Goal: Book appointment/travel/reservation

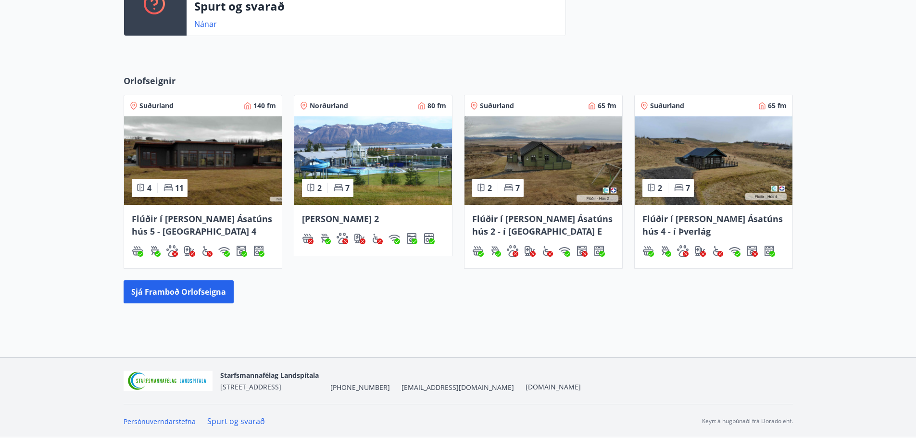
scroll to position [367, 0]
click at [134, 289] on button "Sjá framboð orlofseigna" at bounding box center [179, 291] width 110 height 23
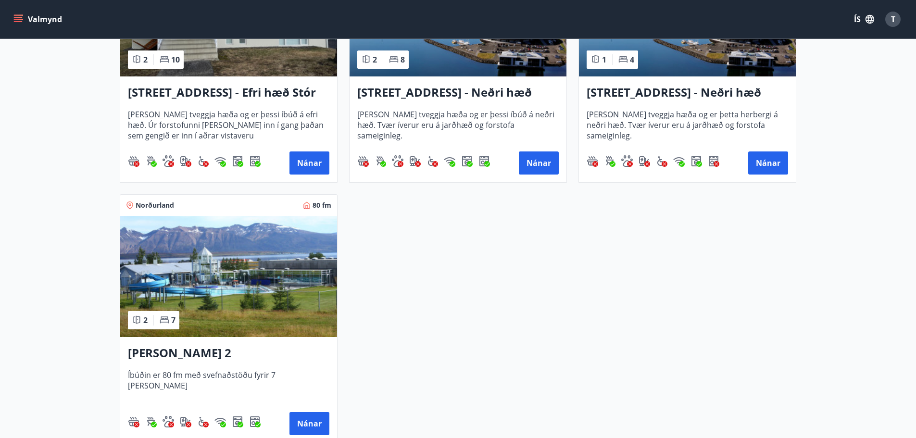
scroll to position [1461, 0]
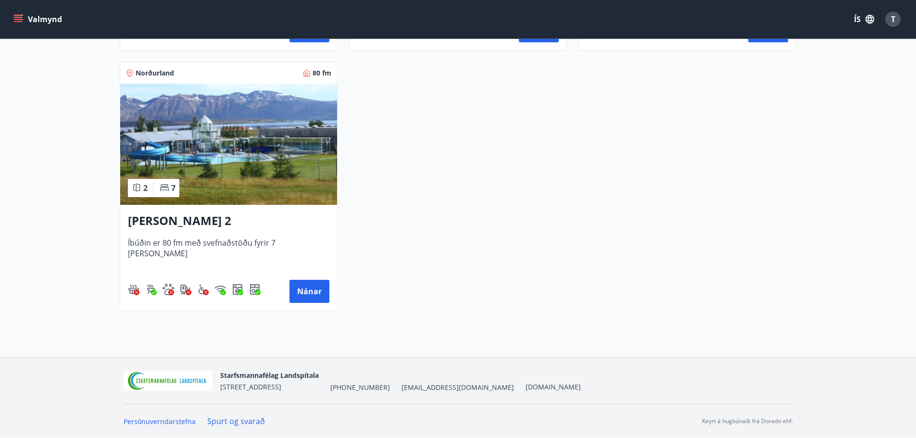
click at [208, 221] on h3 "[PERSON_NAME] 2" at bounding box center [228, 220] width 201 height 17
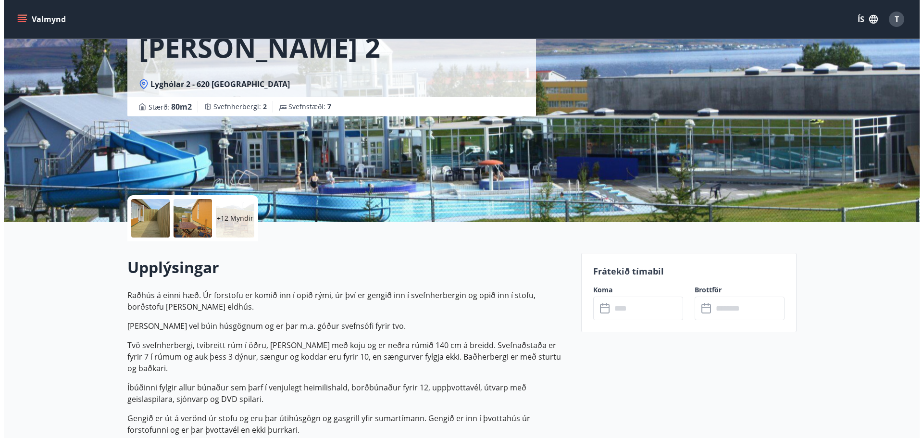
scroll to position [60, 0]
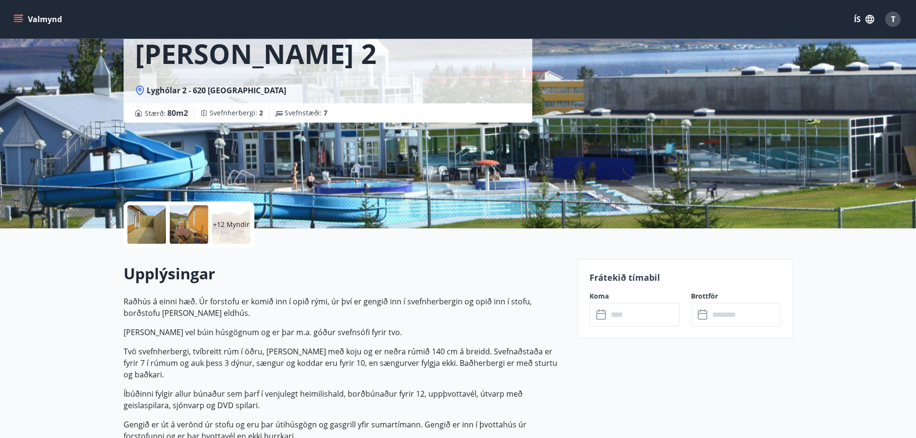
click at [146, 226] on div at bounding box center [146, 224] width 38 height 38
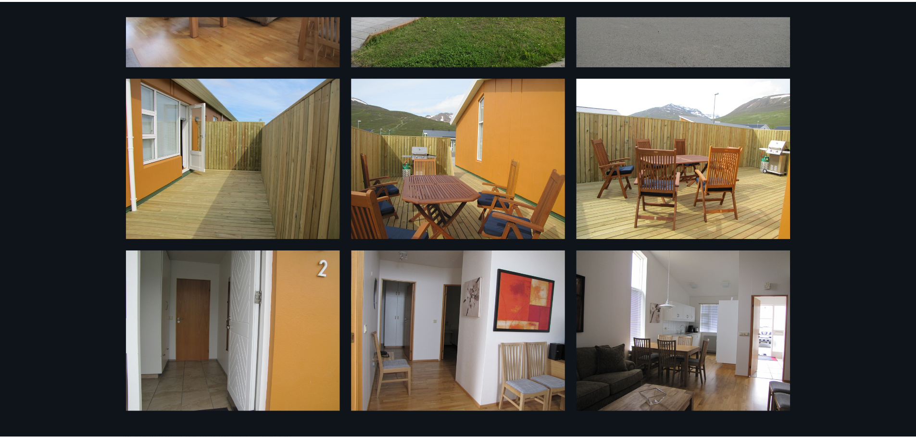
scroll to position [0, 0]
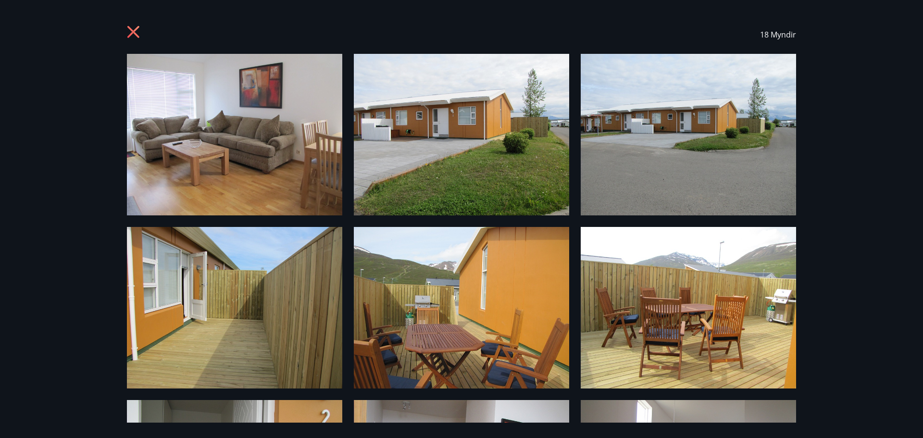
click at [133, 35] on icon at bounding box center [134, 32] width 15 height 15
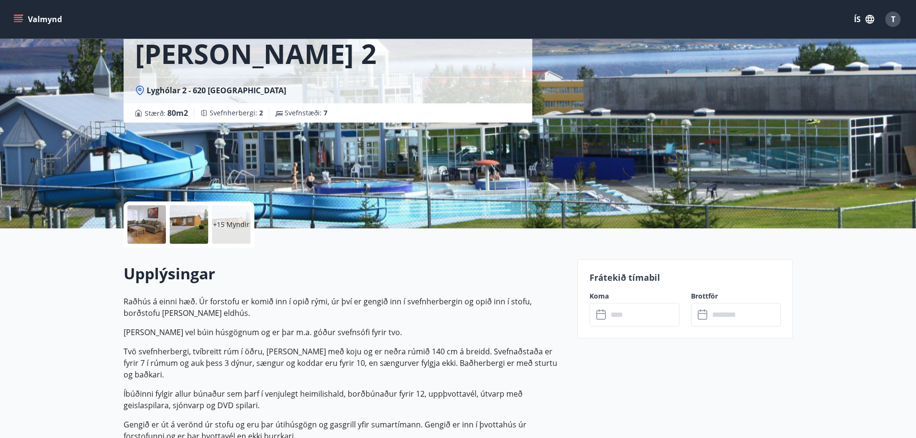
click at [666, 315] on input "text" at bounding box center [644, 315] width 72 height 24
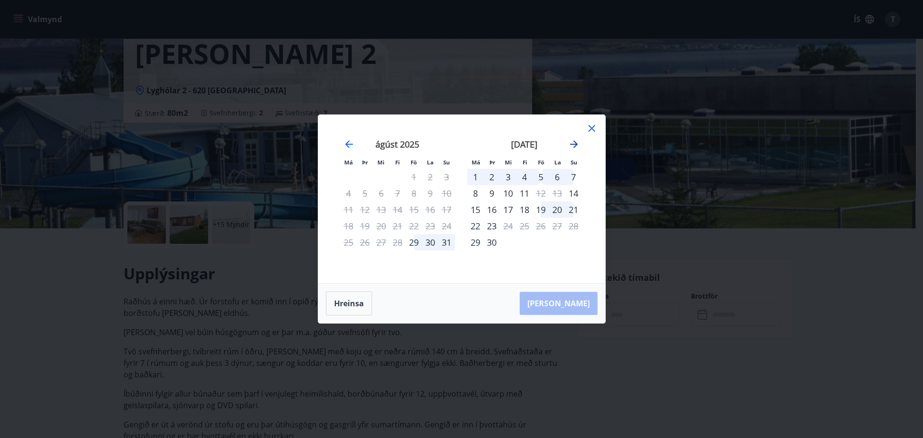
click at [573, 144] on icon "Move forward to switch to the next month." at bounding box center [574, 144] width 8 height 8
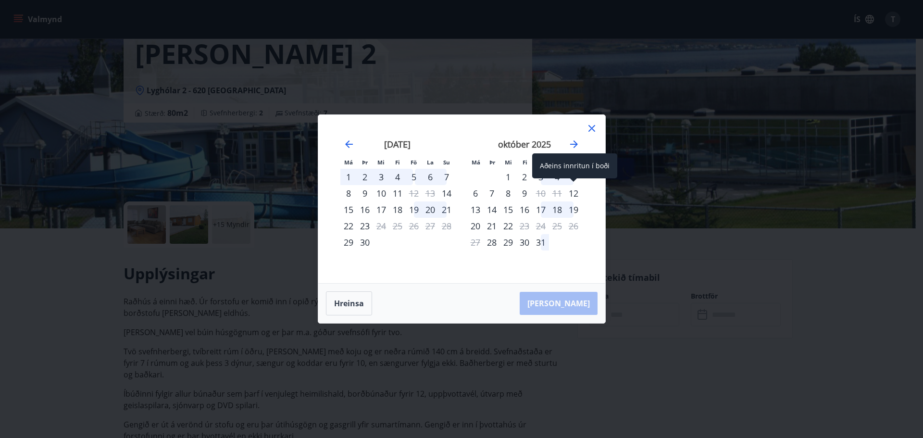
click at [573, 197] on div "12" at bounding box center [573, 193] width 16 height 16
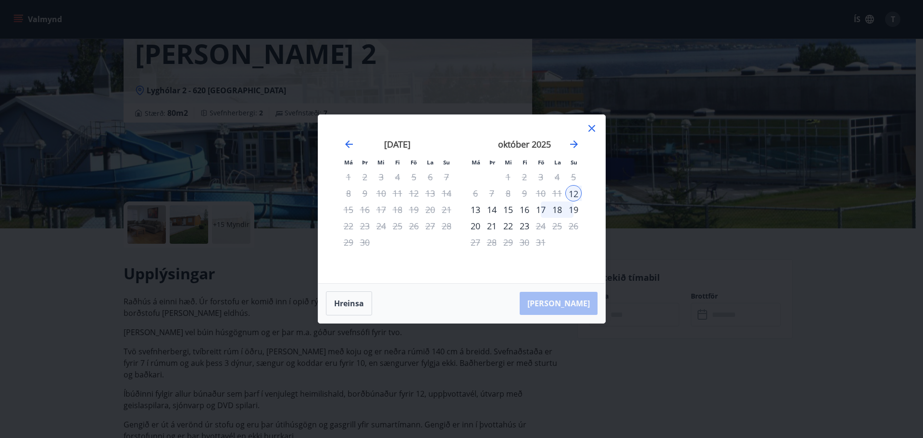
click at [508, 228] on div "22" at bounding box center [508, 226] width 16 height 16
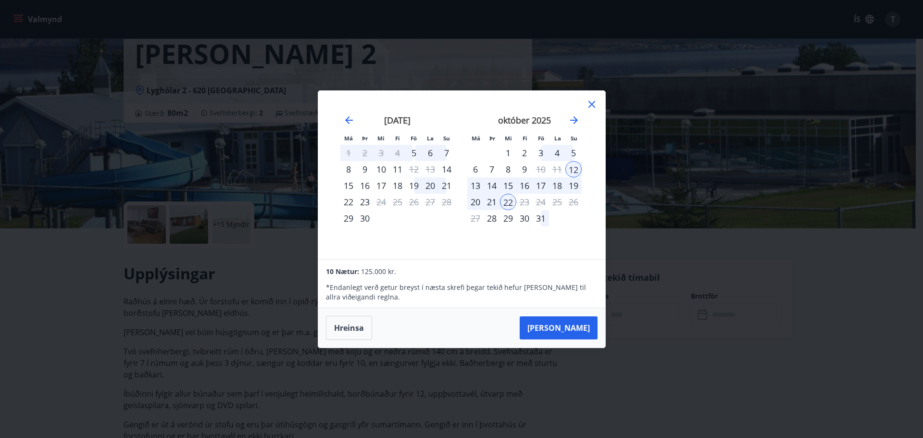
click at [665, 212] on div "Má Þr Mi Fi Fö La Su Má Þr Mi Fi Fö La Su [DATE] 1 2 3 4 5 6 7 8 9 10 11 12 13 …" at bounding box center [461, 219] width 923 height 438
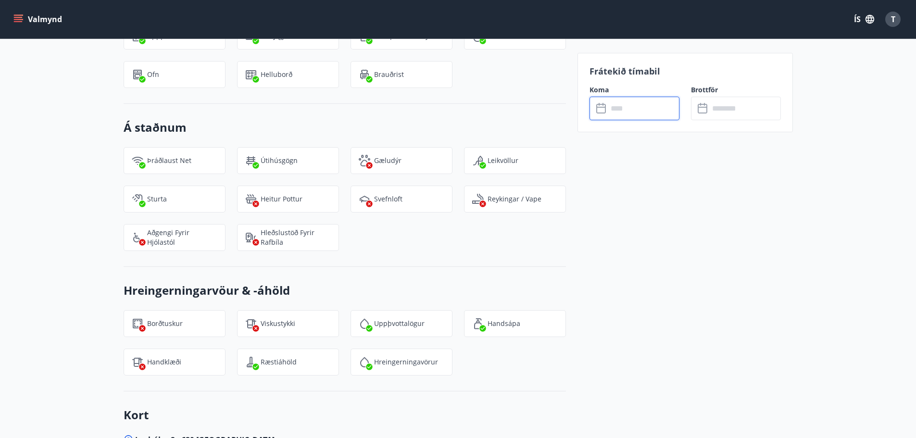
scroll to position [1002, 0]
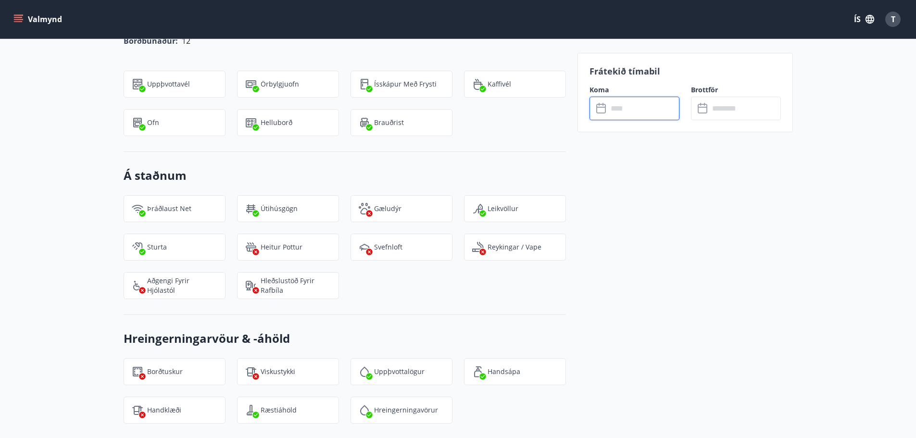
click at [620, 114] on input "text" at bounding box center [644, 109] width 72 height 24
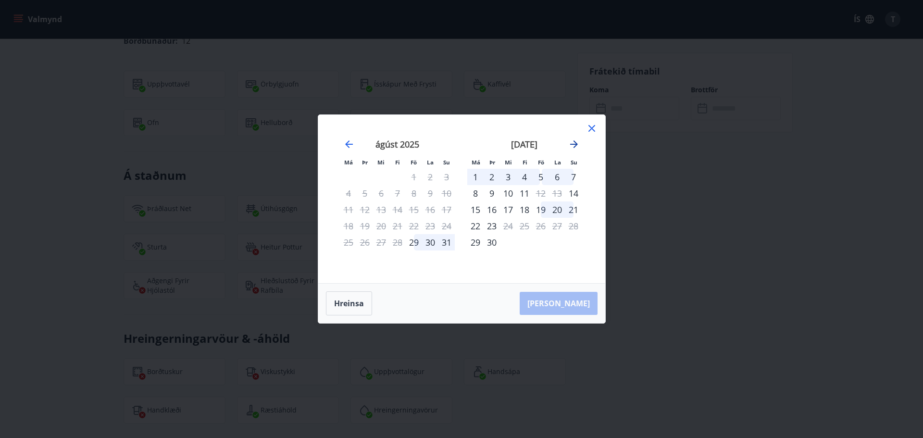
click at [574, 143] on icon "Move forward to switch to the next month." at bounding box center [574, 144] width 12 height 12
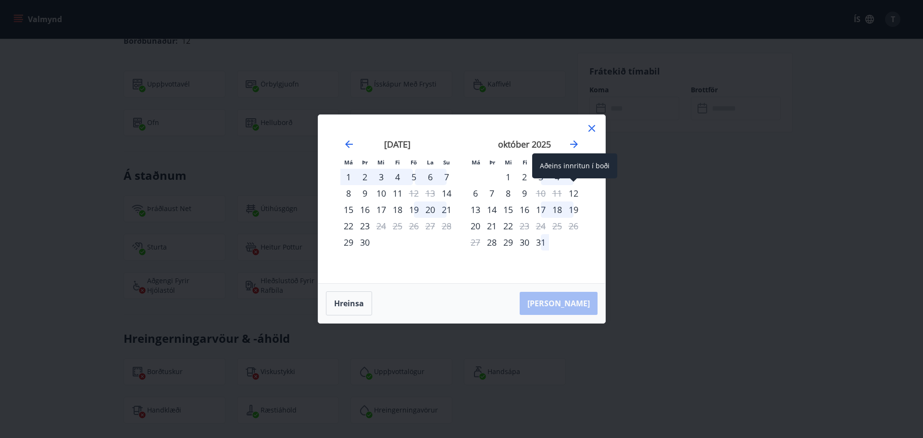
click at [575, 195] on div "12" at bounding box center [573, 193] width 16 height 16
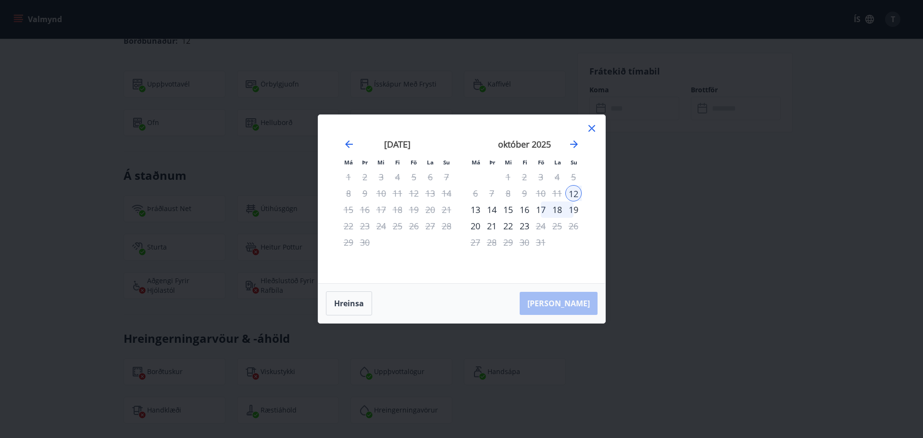
click at [507, 226] on div "22" at bounding box center [508, 226] width 16 height 16
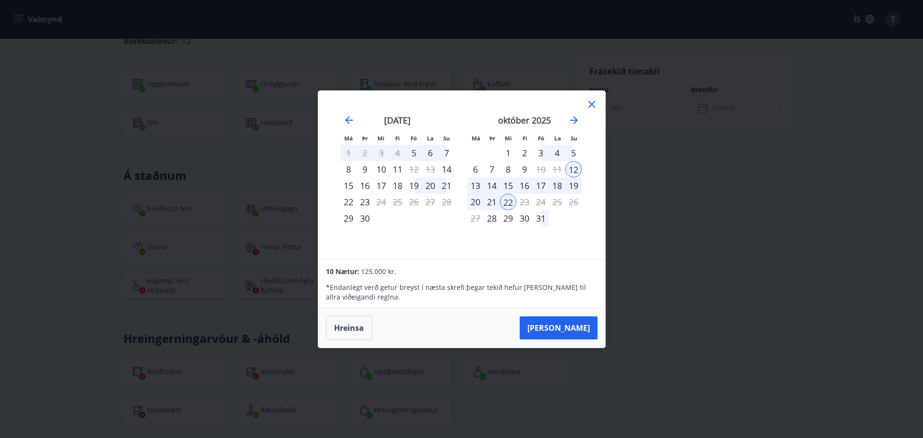
click at [592, 105] on icon at bounding box center [591, 104] width 7 height 7
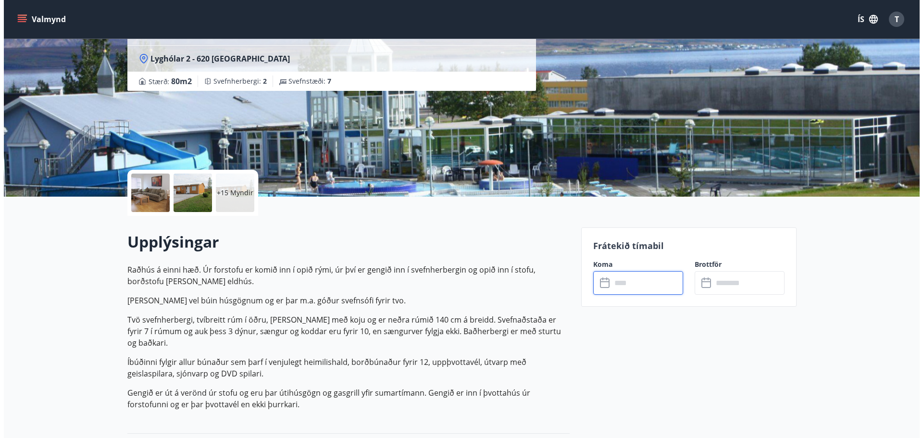
scroll to position [96, 0]
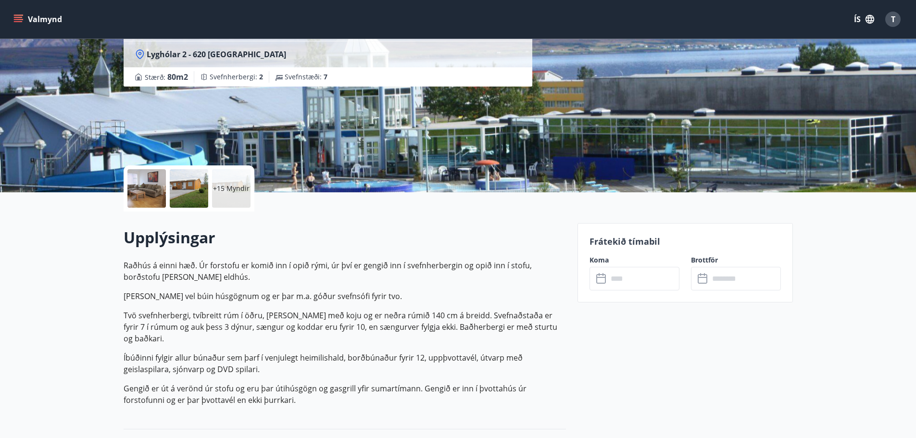
click at [146, 182] on div at bounding box center [146, 188] width 38 height 38
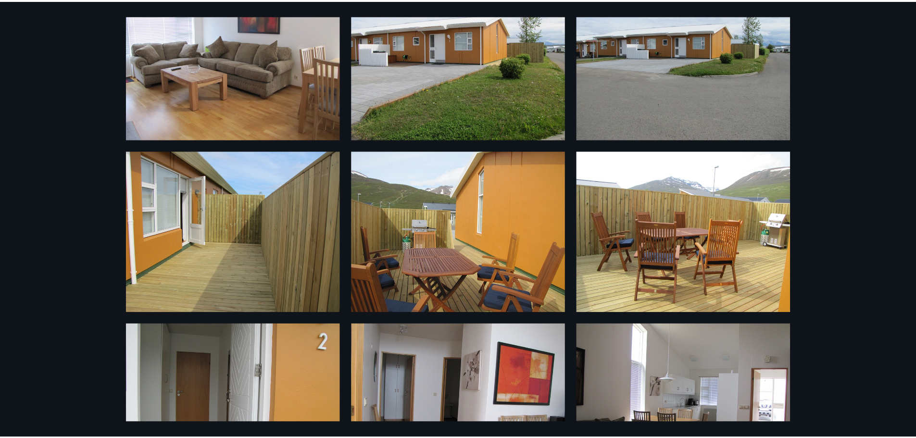
scroll to position [0, 0]
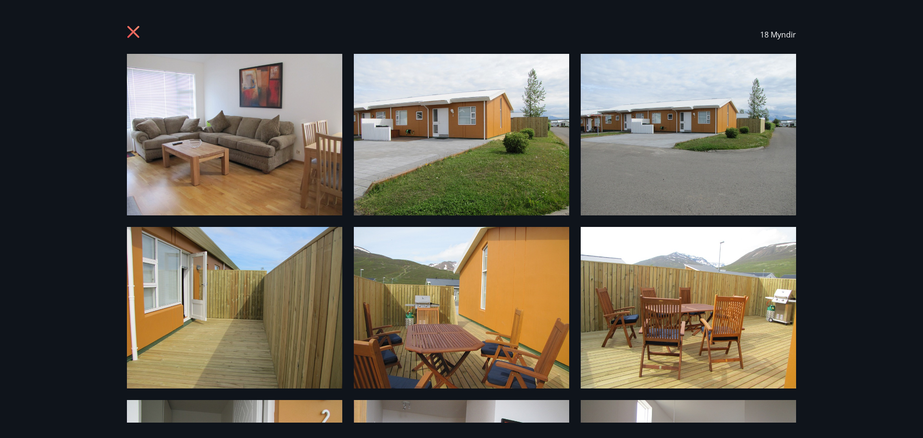
click at [135, 33] on icon at bounding box center [133, 32] width 12 height 12
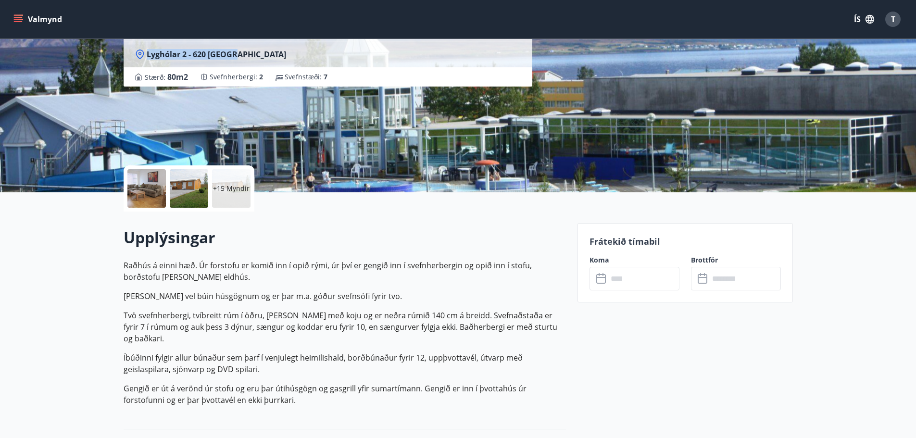
drag, startPoint x: 148, startPoint y: 52, endPoint x: 233, endPoint y: 46, distance: 85.8
click at [233, 46] on div "Lyghólar 2 - 620 [GEOGRAPHIC_DATA]" at bounding box center [328, 54] width 409 height 26
copy span "Lyghólar 2 - 620 [GEOGRAPHIC_DATA]"
